Goal: Check status: Check status

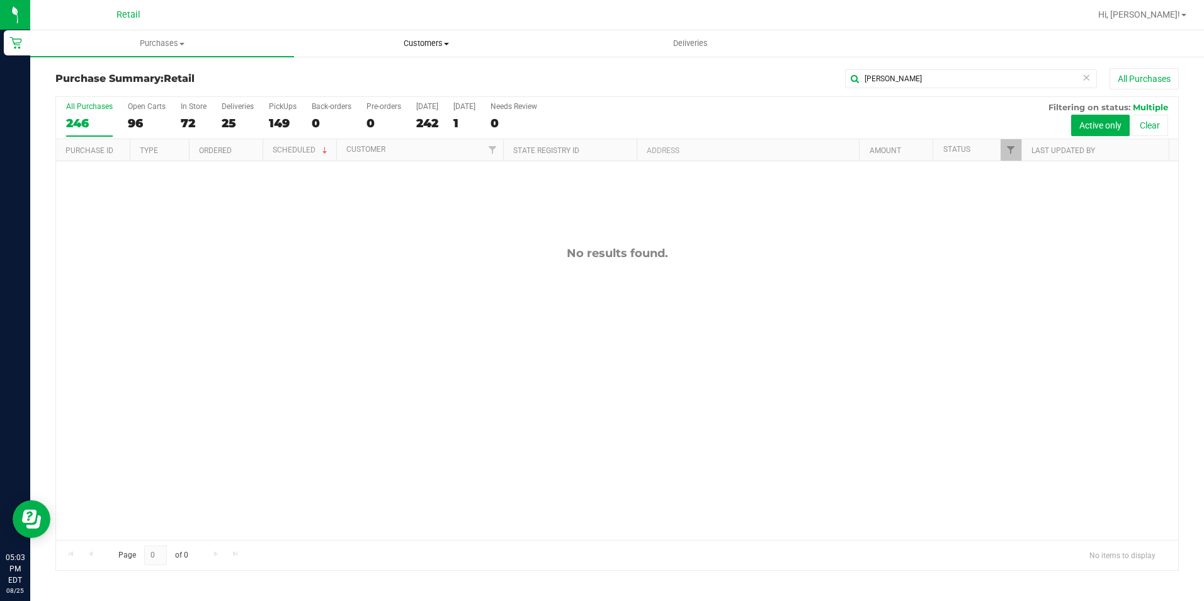
click at [428, 41] on span "Customers" at bounding box center [426, 43] width 263 height 11
click at [338, 69] on li "All customers" at bounding box center [426, 76] width 264 height 15
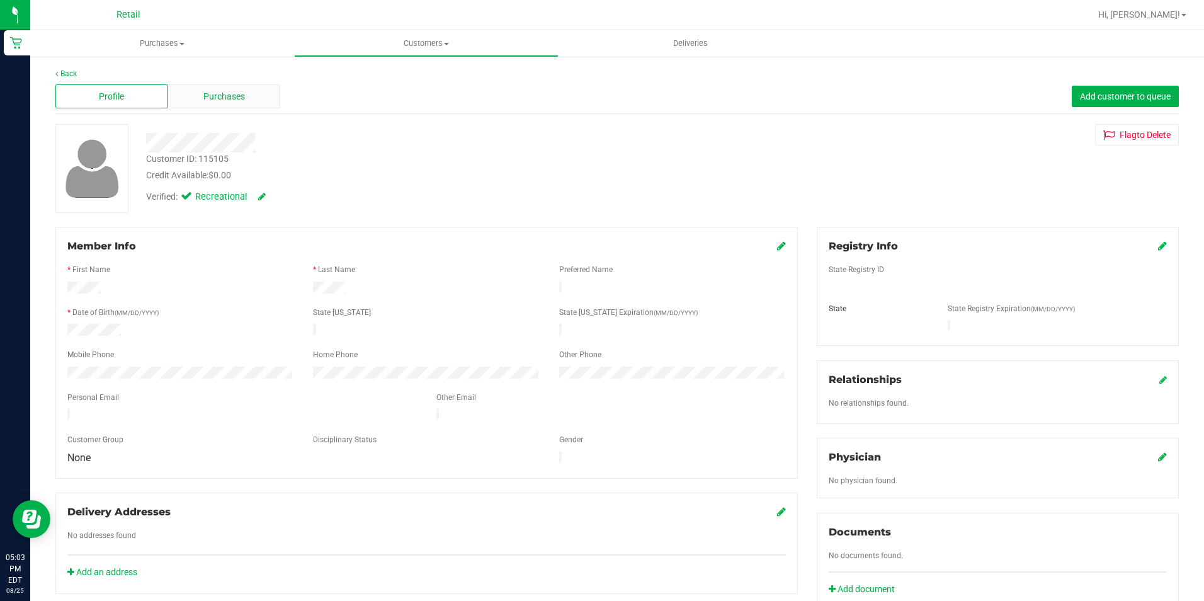
click at [220, 108] on div "Purchases" at bounding box center [224, 96] width 112 height 24
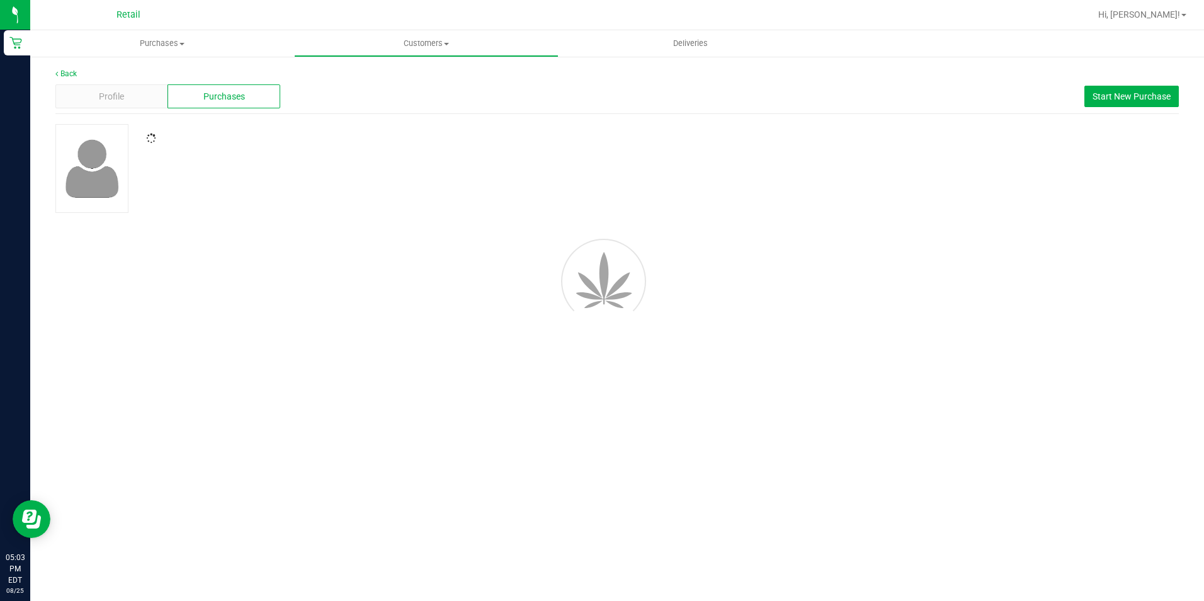
click at [222, 100] on span "Purchases" at bounding box center [224, 96] width 42 height 13
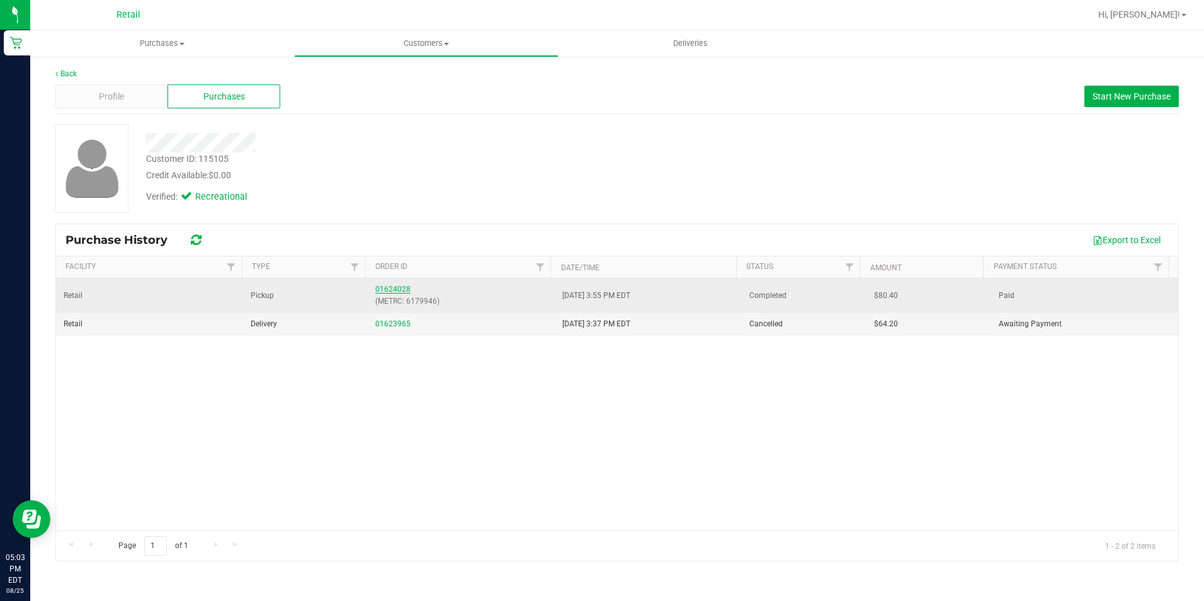
click at [395, 290] on link "01624028" at bounding box center [392, 289] width 35 height 9
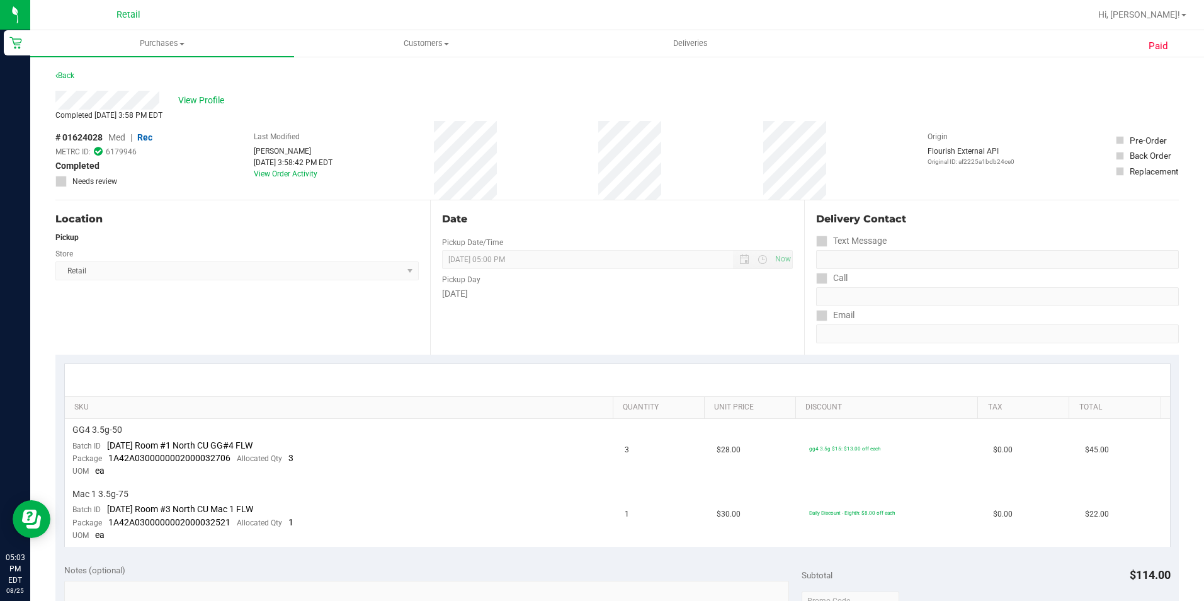
scroll to position [63, 0]
